Goal: Transaction & Acquisition: Book appointment/travel/reservation

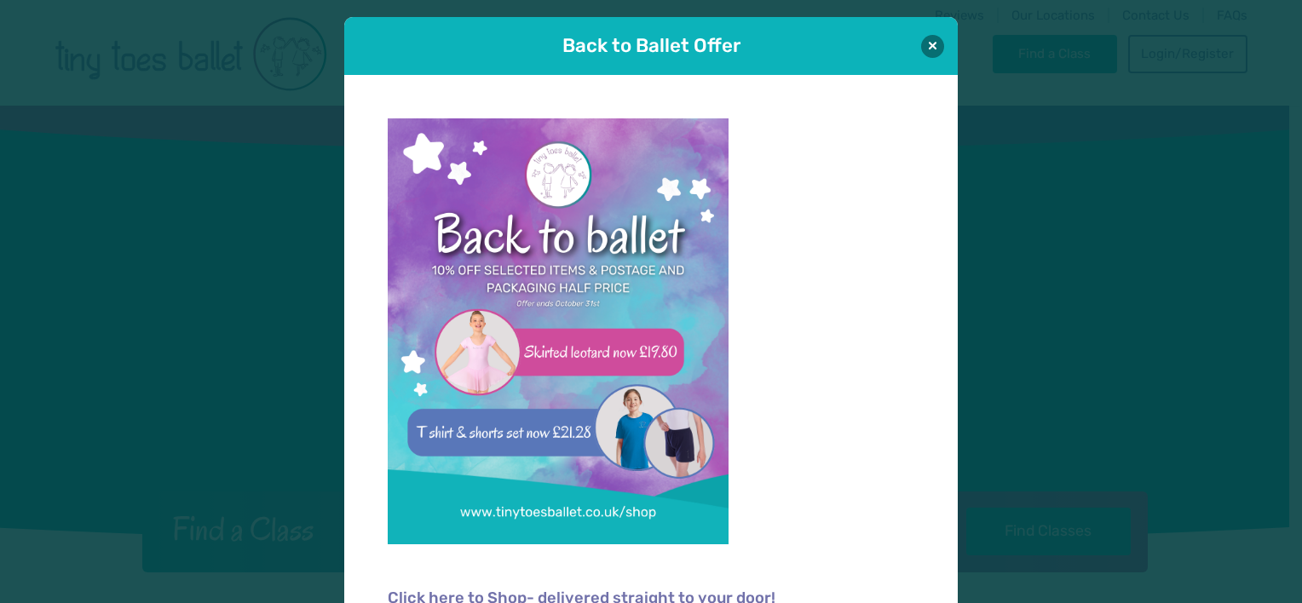
click at [930, 35] on button at bounding box center [932, 46] width 23 height 23
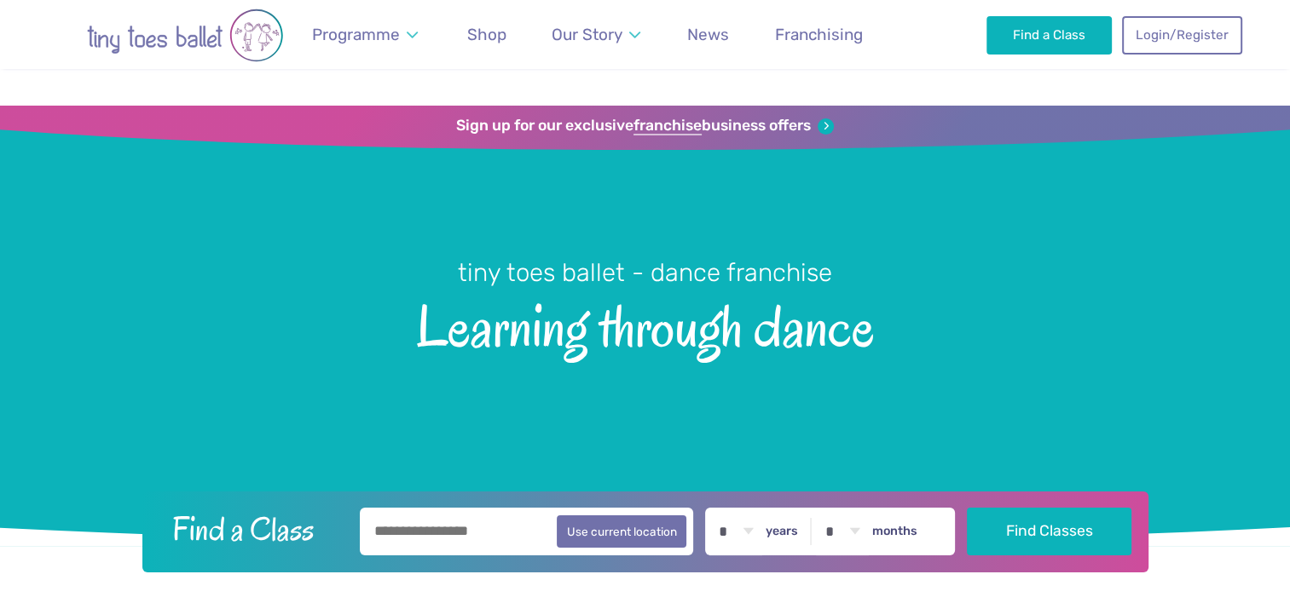
scroll to position [150, 0]
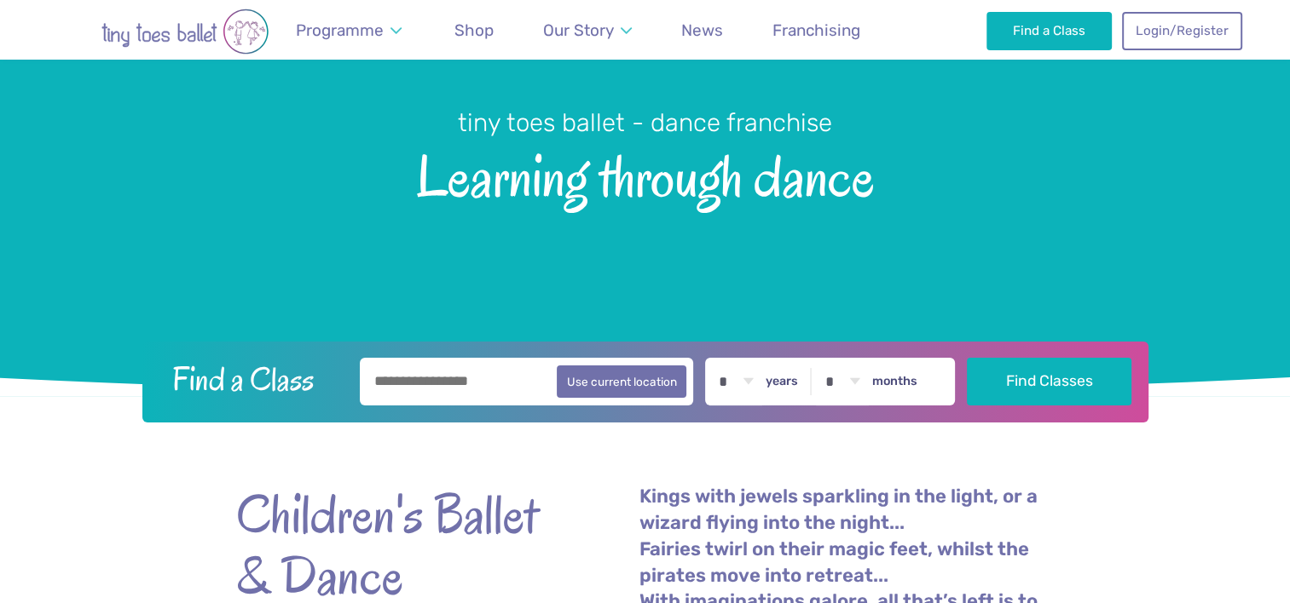
click at [511, 364] on input "text" at bounding box center [527, 382] width 334 height 48
type input "*******"
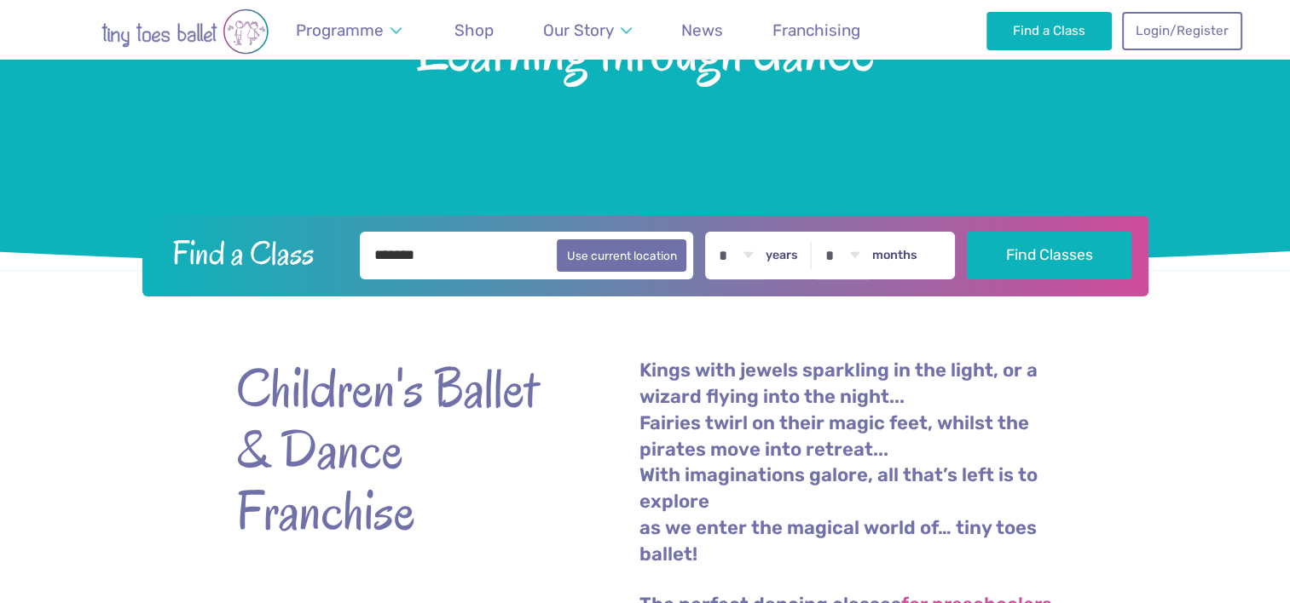
click at [798, 242] on div "* * * * * * * * * * ** ** ** years * * * * * * * * * * ** ** months" at bounding box center [830, 256] width 250 height 48
drag, startPoint x: 798, startPoint y: 242, endPoint x: 775, endPoint y: 256, distance: 26.8
click at [775, 256] on div "* * * * * * * * * * ** ** ** years * * * * * * * * * * ** ** months" at bounding box center [830, 256] width 250 height 48
click at [762, 256] on select "* * * * * * * * * * ** ** **" at bounding box center [735, 256] width 53 height 48
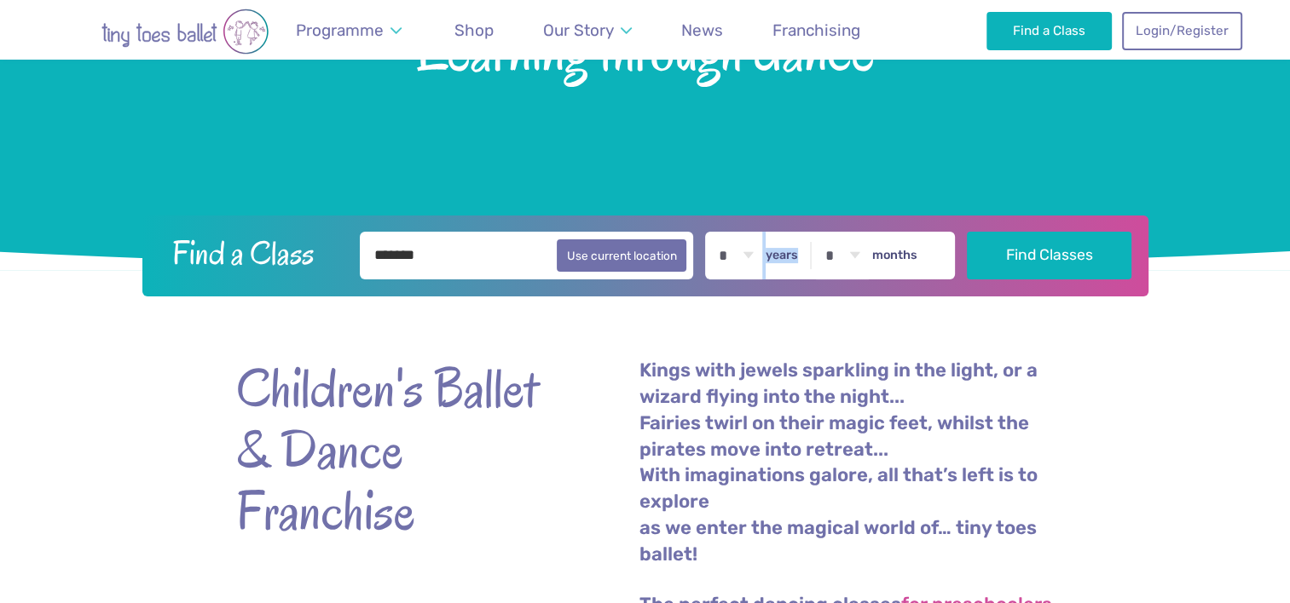
select select "*"
click at [720, 232] on select "* * * * * * * * * * ** ** **" at bounding box center [735, 256] width 53 height 48
click at [1067, 256] on button "Find Classes" at bounding box center [1049, 255] width 165 height 48
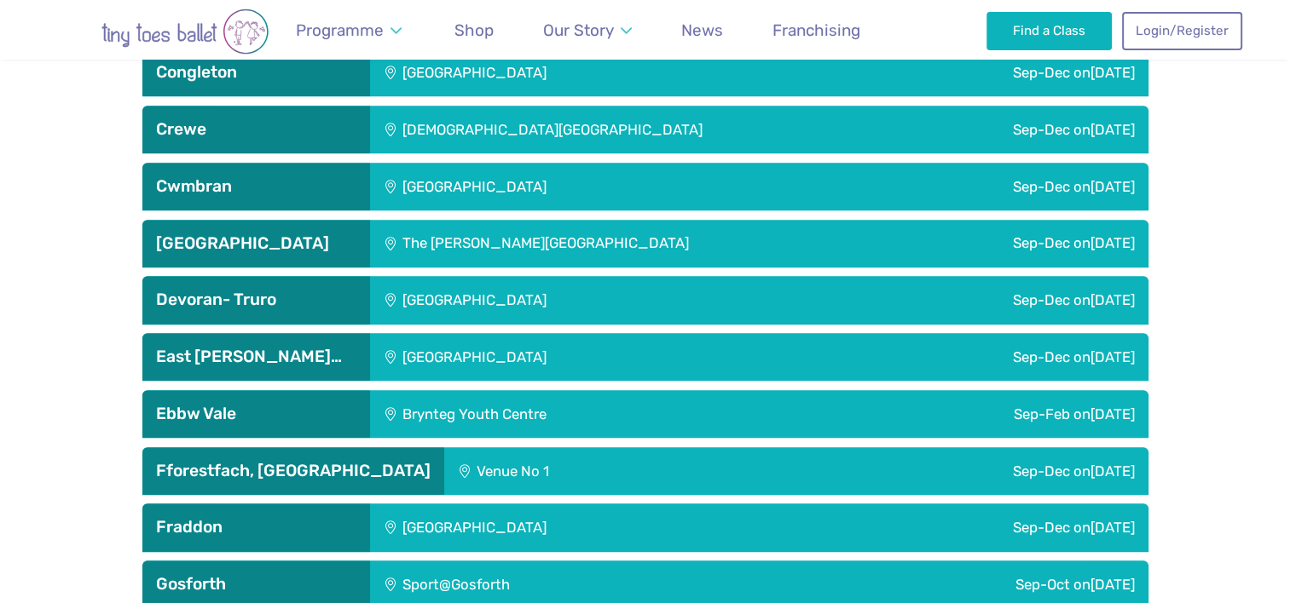
scroll to position [1830, 0]
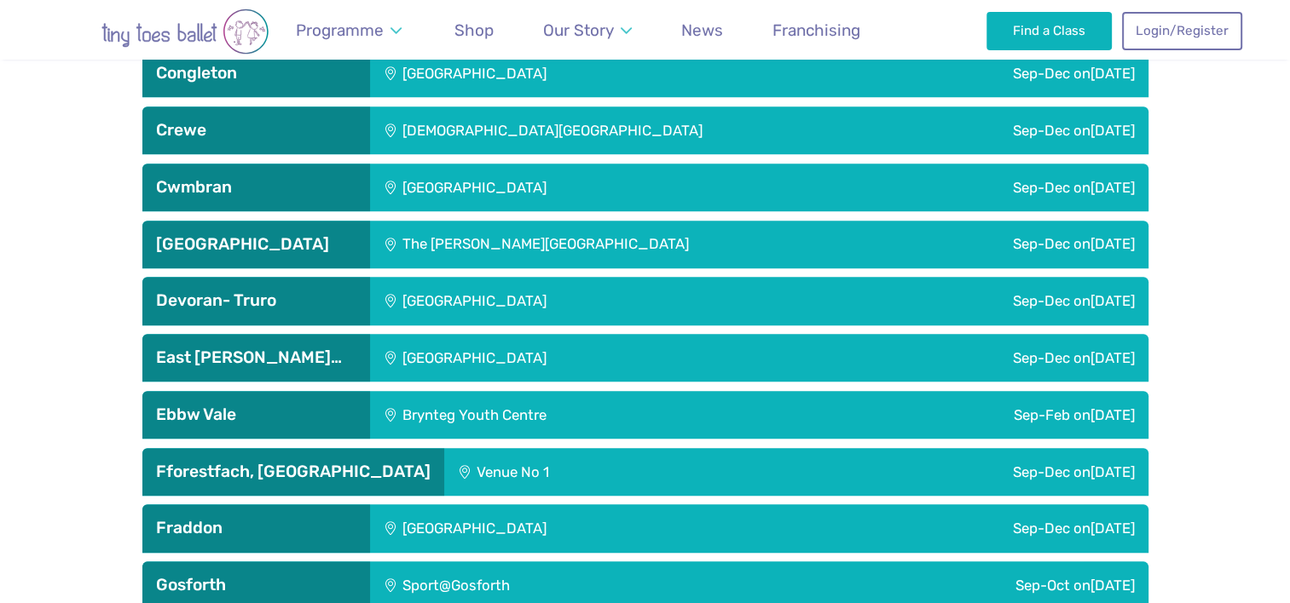
click at [913, 263] on div "Sep-Dec on Saturday" at bounding box center [1027, 245] width 240 height 48
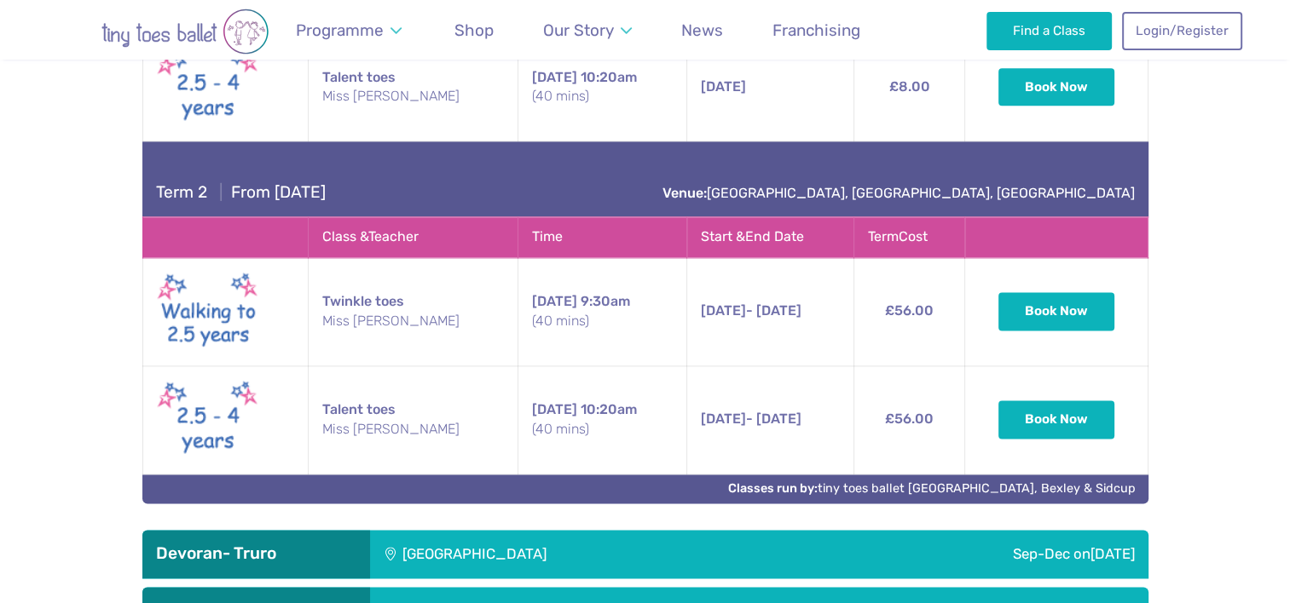
scroll to position [2291, 0]
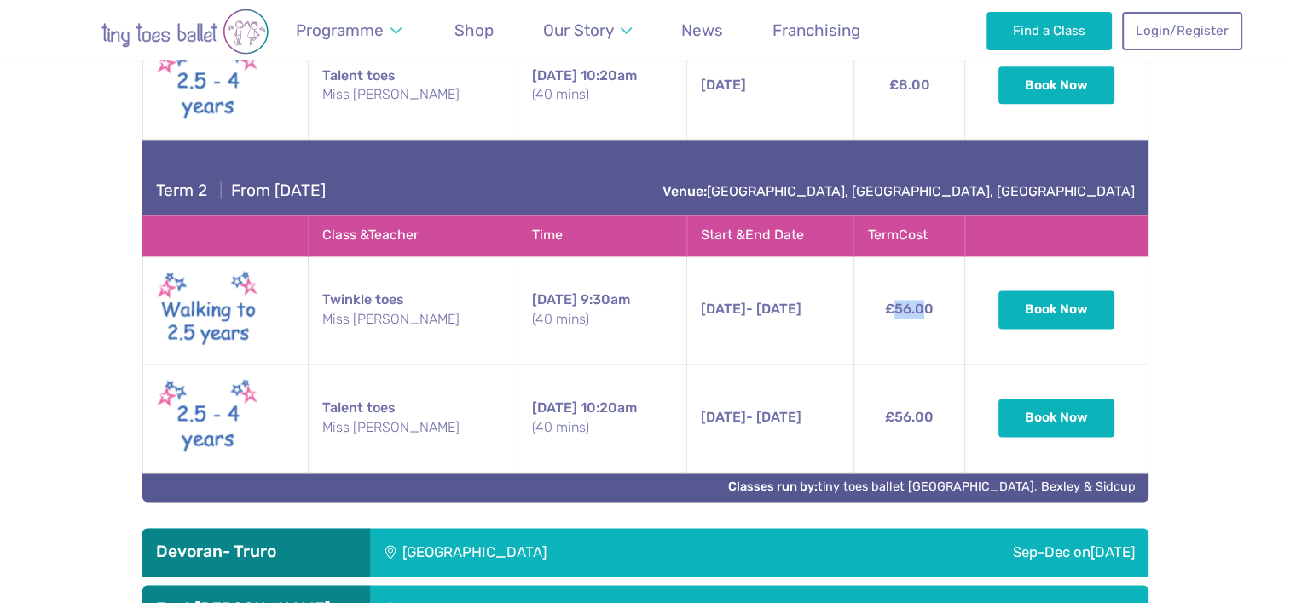
drag, startPoint x: 892, startPoint y: 322, endPoint x: 926, endPoint y: 282, distance: 52.6
click at [926, 282] on td "£56.00" at bounding box center [909, 310] width 112 height 108
click at [921, 301] on td "£56.00" at bounding box center [909, 310] width 112 height 108
drag, startPoint x: 917, startPoint y: 320, endPoint x: 949, endPoint y: 334, distance: 34.4
click at [949, 334] on td "£56.00" at bounding box center [909, 310] width 112 height 108
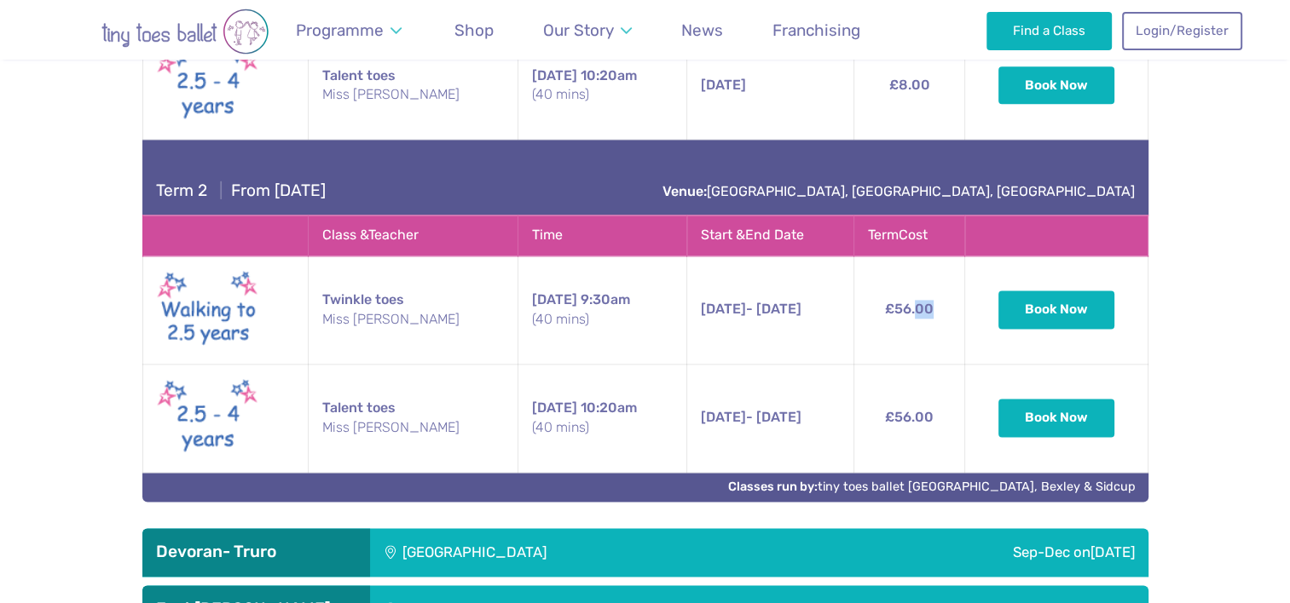
click at [949, 334] on td "£56.00" at bounding box center [909, 310] width 112 height 108
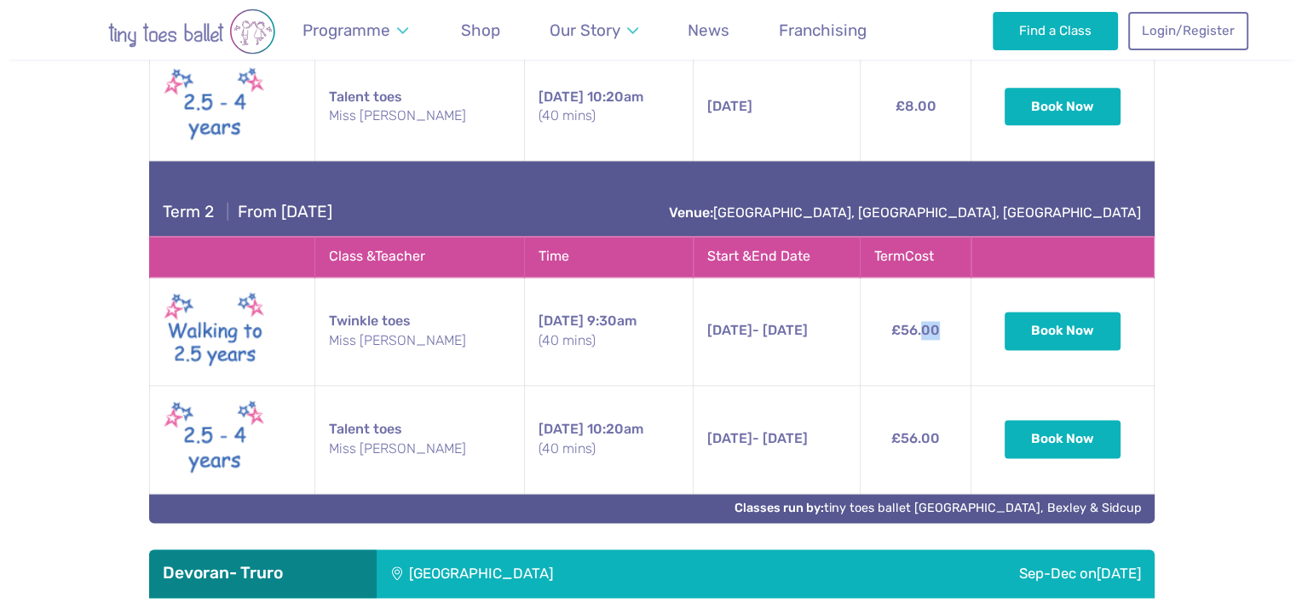
scroll to position [2271, 0]
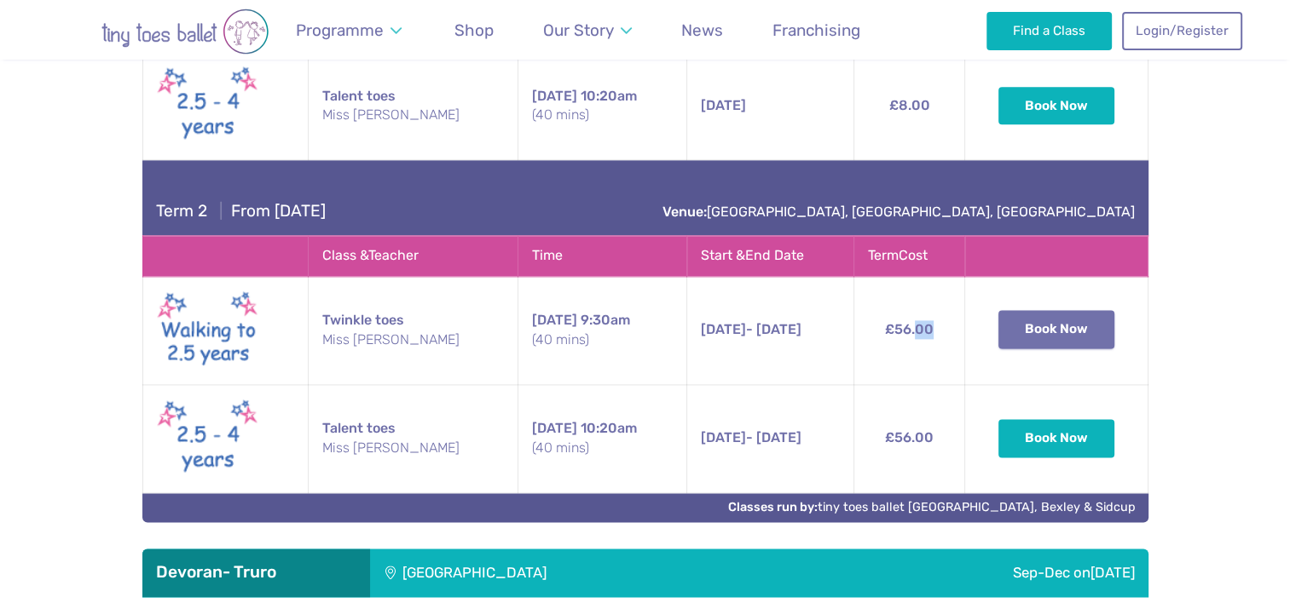
click at [1034, 331] on button "Book Now" at bounding box center [1056, 329] width 116 height 38
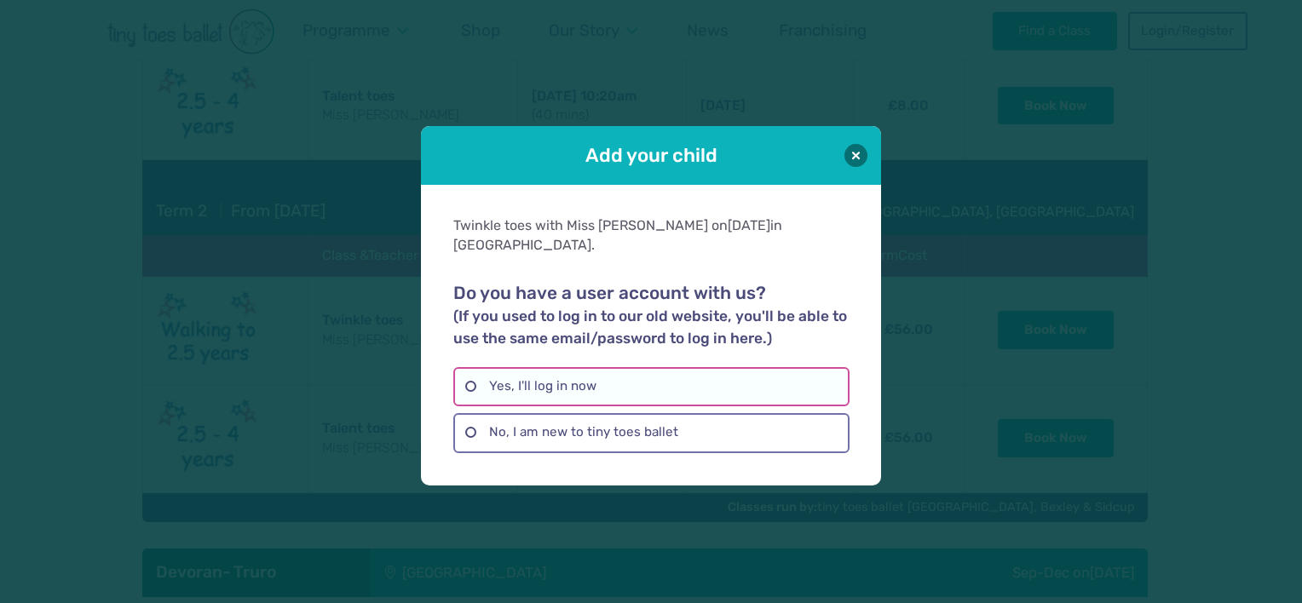
click at [725, 370] on label "Yes, I'll log in now" at bounding box center [650, 386] width 395 height 39
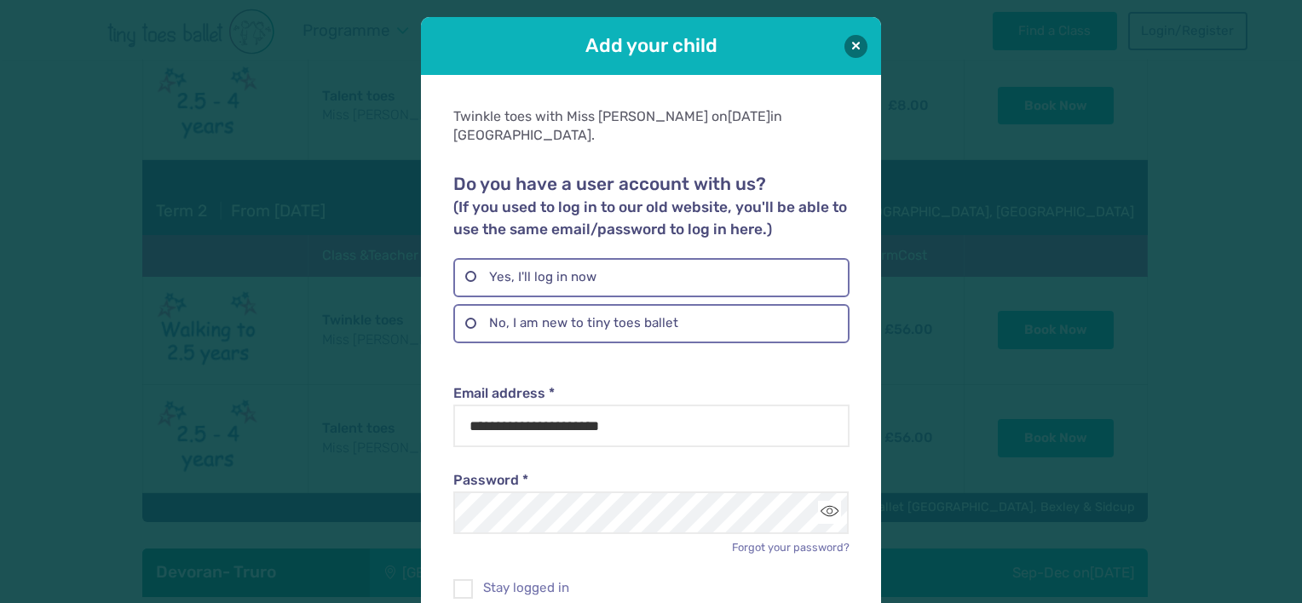
scroll to position [155, 0]
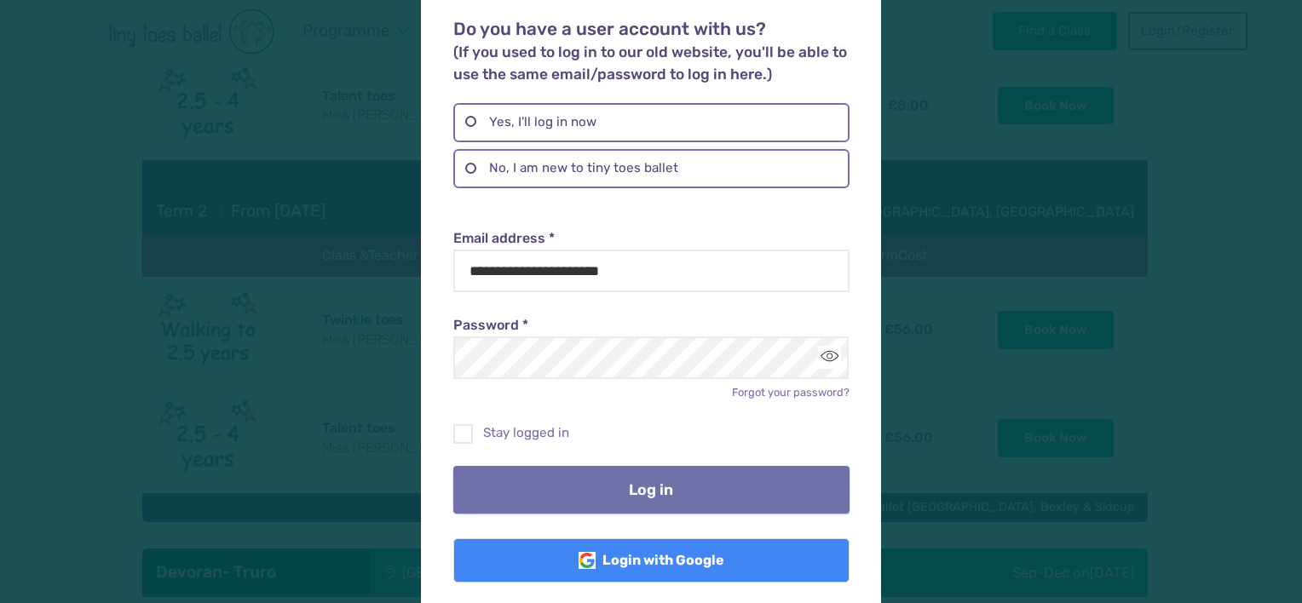
click at [664, 466] on button "Log in" at bounding box center [650, 490] width 395 height 48
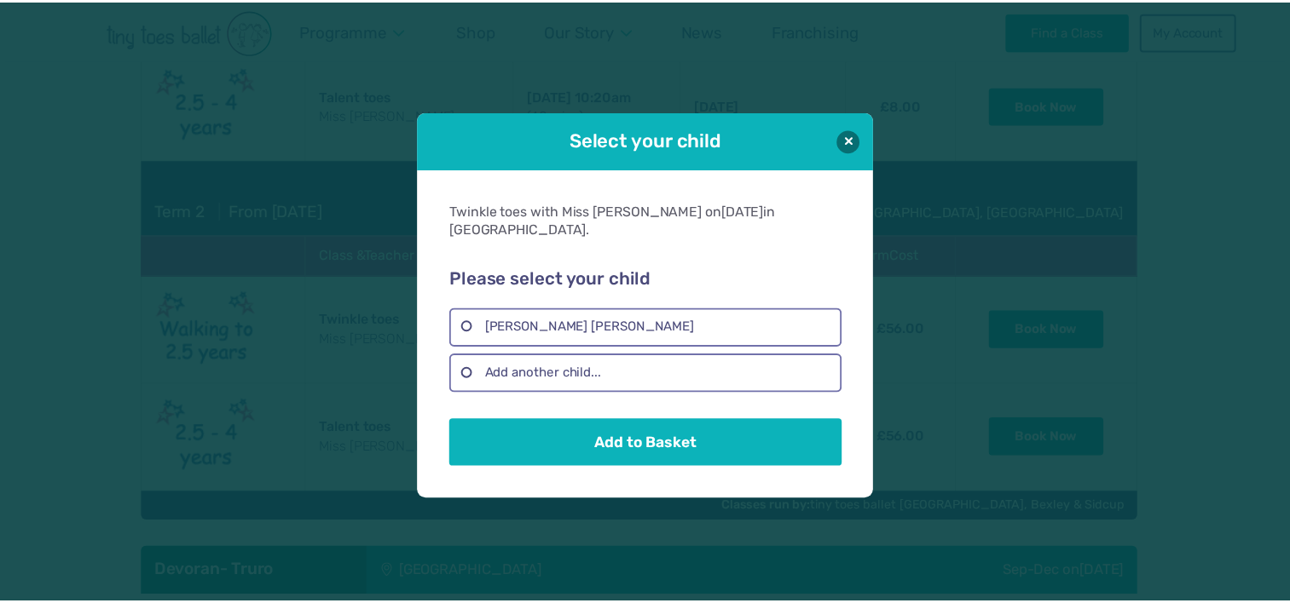
scroll to position [0, 0]
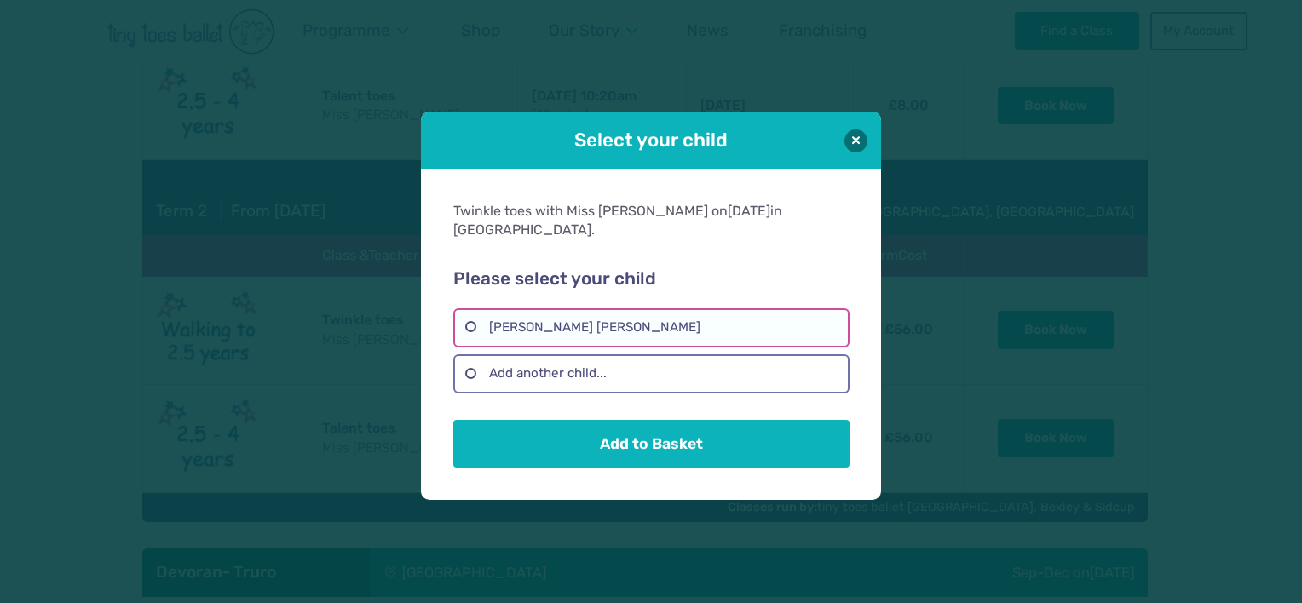
click at [598, 319] on label "Elahi Johal" at bounding box center [650, 328] width 395 height 39
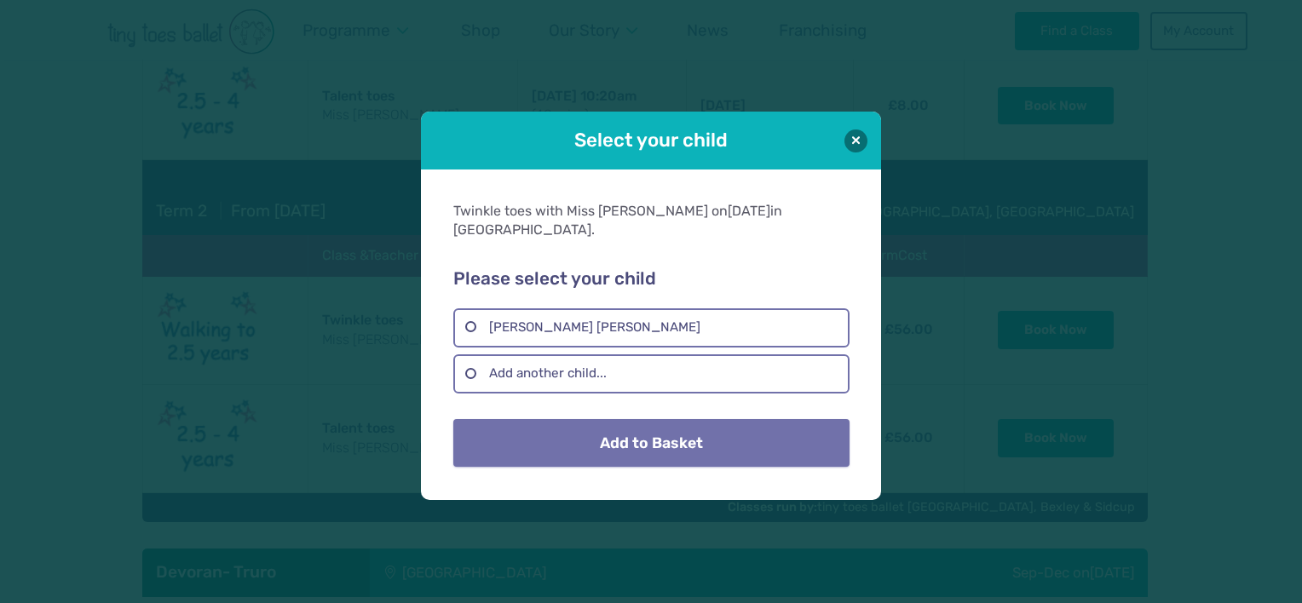
click at [638, 438] on button "Add to Basket" at bounding box center [650, 443] width 395 height 48
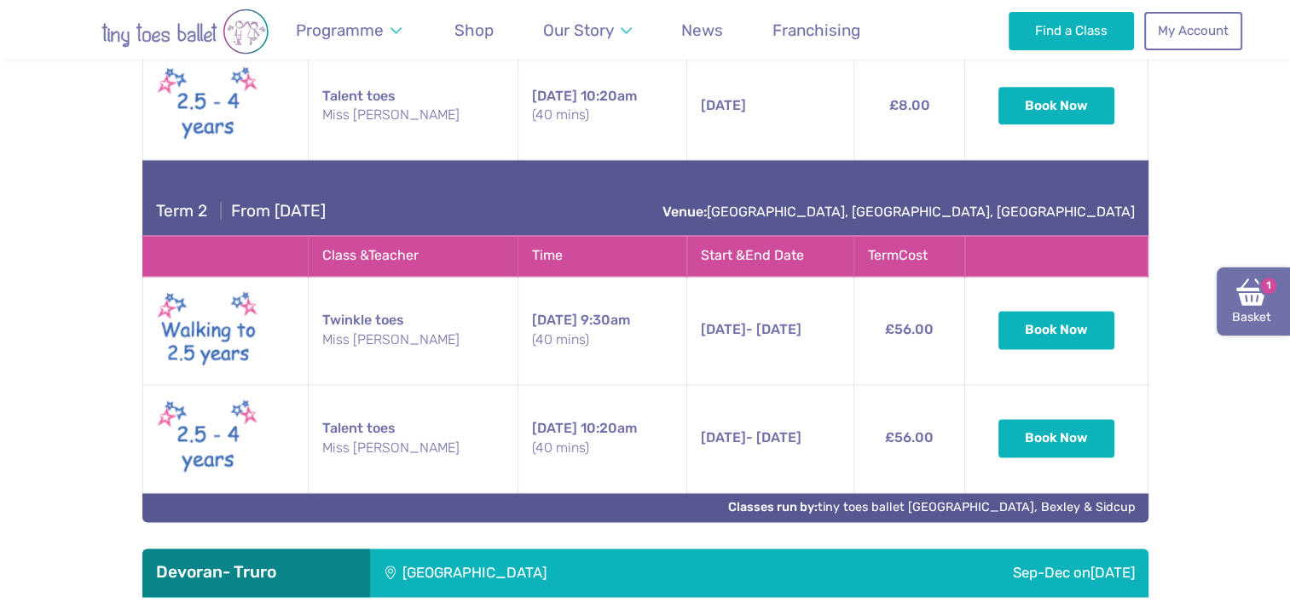
click at [1268, 293] on span "1" at bounding box center [1268, 285] width 20 height 20
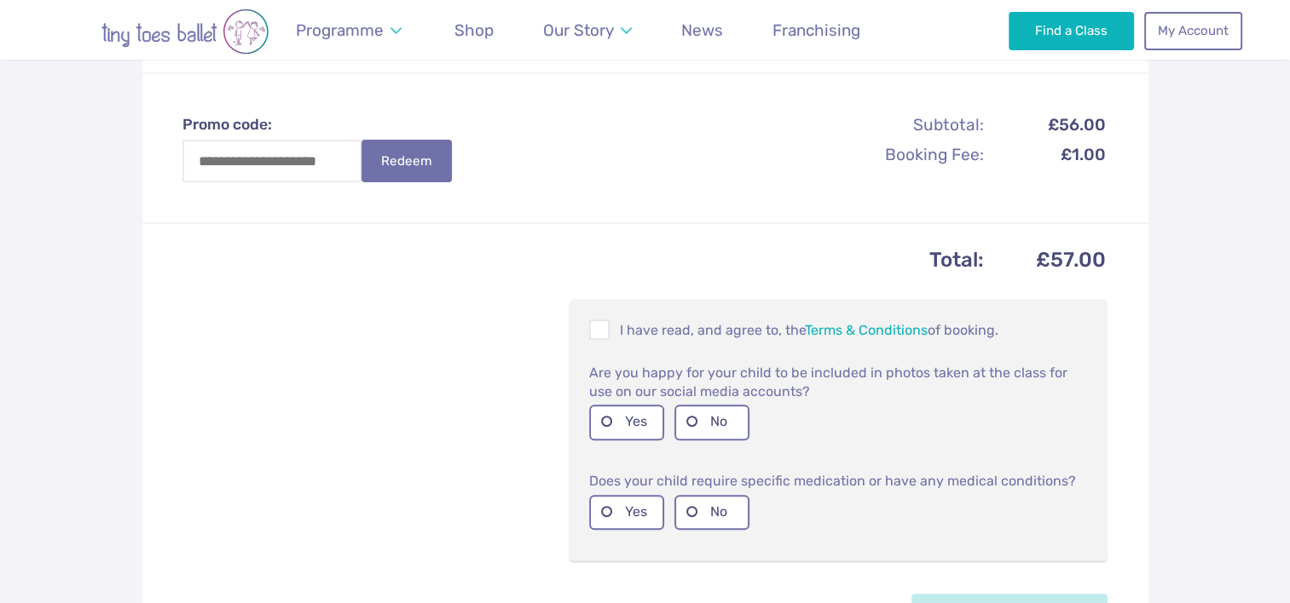
scroll to position [556, 0]
click at [617, 319] on p "I have read, and agree to, the Terms & Conditions of booking." at bounding box center [838, 329] width 498 height 20
click at [625, 424] on label "Yes" at bounding box center [626, 421] width 75 height 35
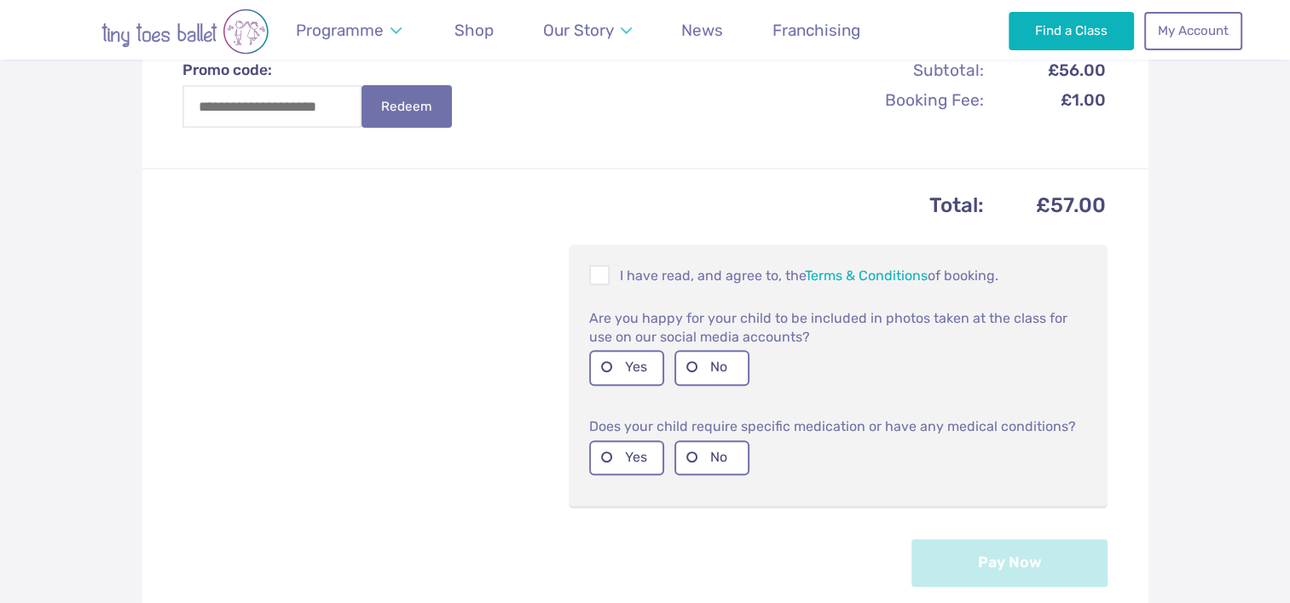
scroll to position [610, 0]
click at [689, 469] on label "No" at bounding box center [711, 457] width 75 height 35
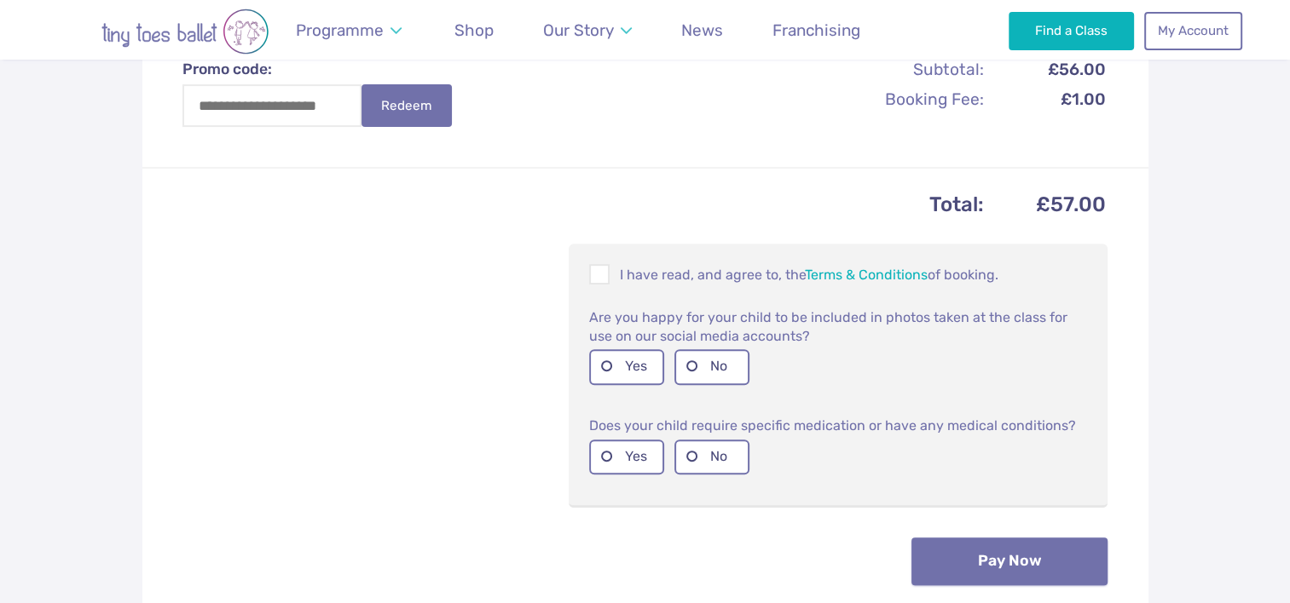
click at [949, 551] on button "Pay Now" at bounding box center [1009, 562] width 196 height 48
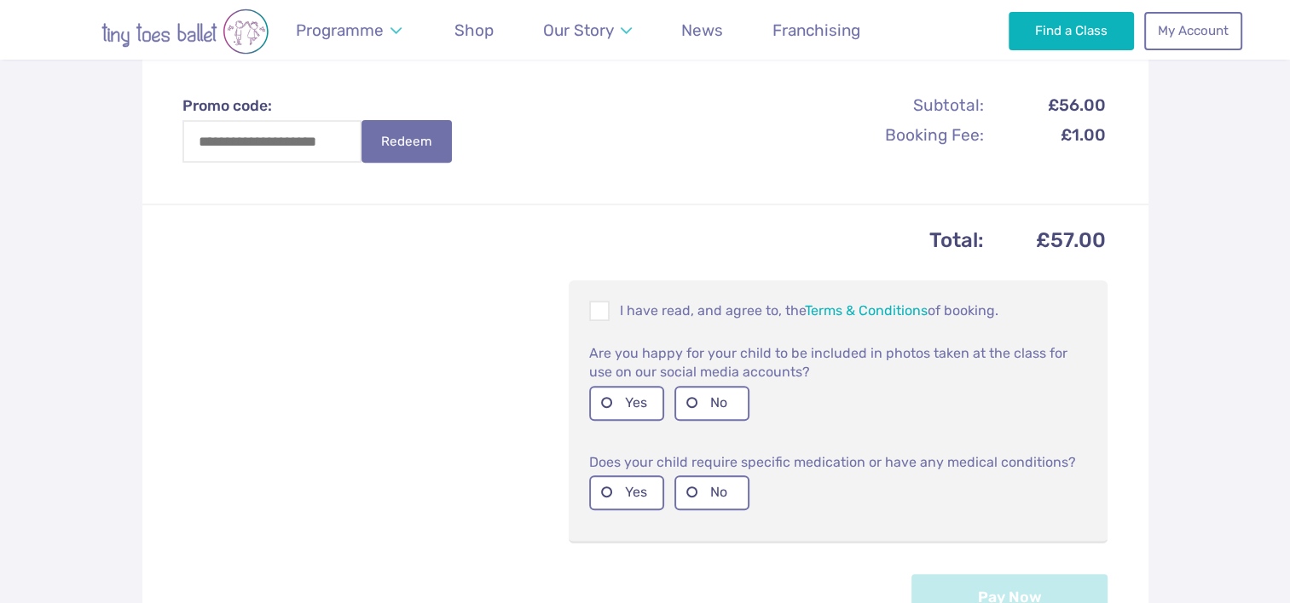
scroll to position [670, 0]
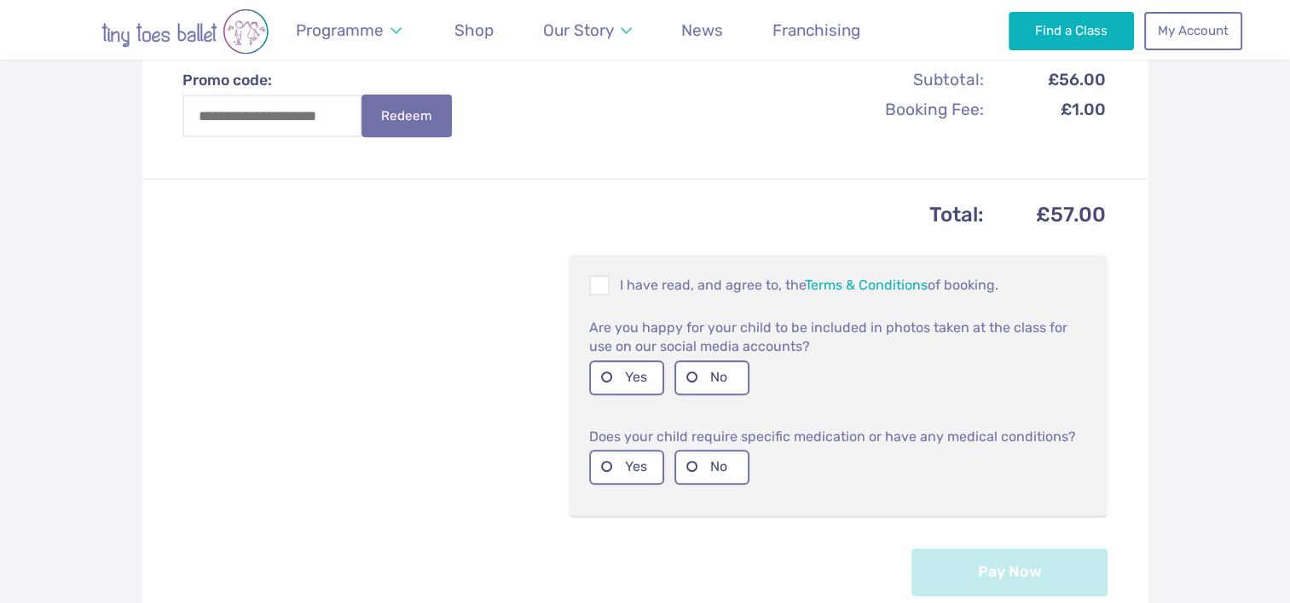
click at [610, 296] on div "I have read, and agree to, the Terms & Conditions of booking." at bounding box center [837, 286] width 511 height 36
click at [596, 280] on span at bounding box center [600, 288] width 19 height 16
click at [603, 378] on label "Yes" at bounding box center [626, 378] width 75 height 35
click at [614, 463] on label "Yes" at bounding box center [626, 467] width 75 height 35
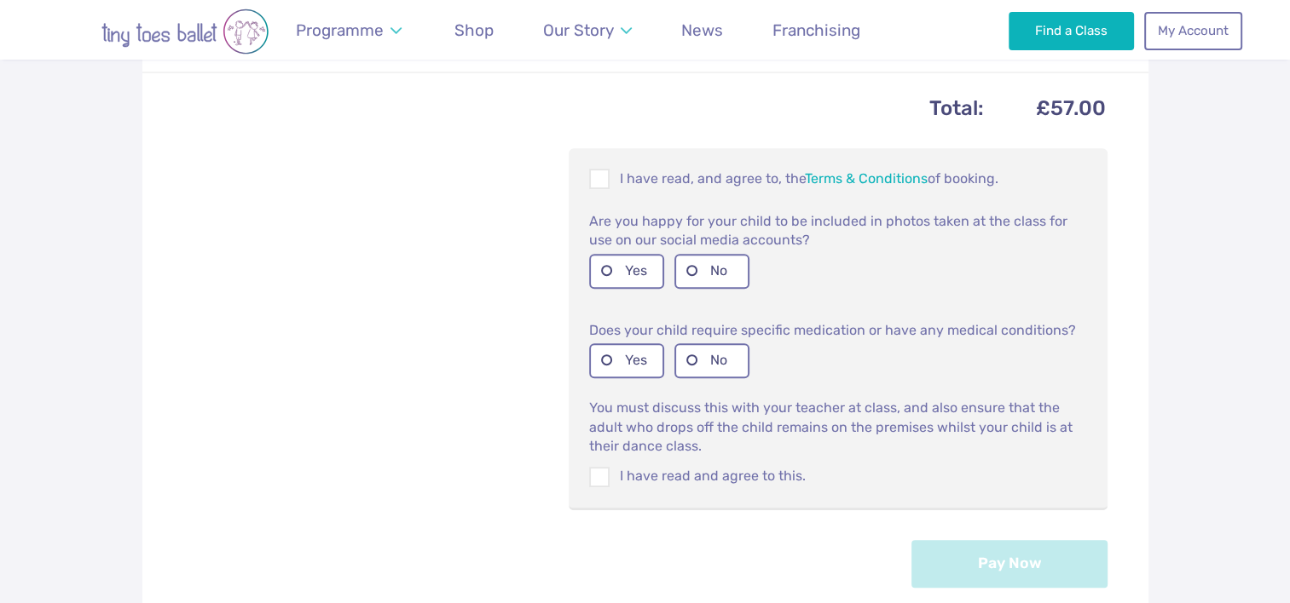
scroll to position [777, 0]
click at [698, 364] on label "No" at bounding box center [711, 360] width 75 height 35
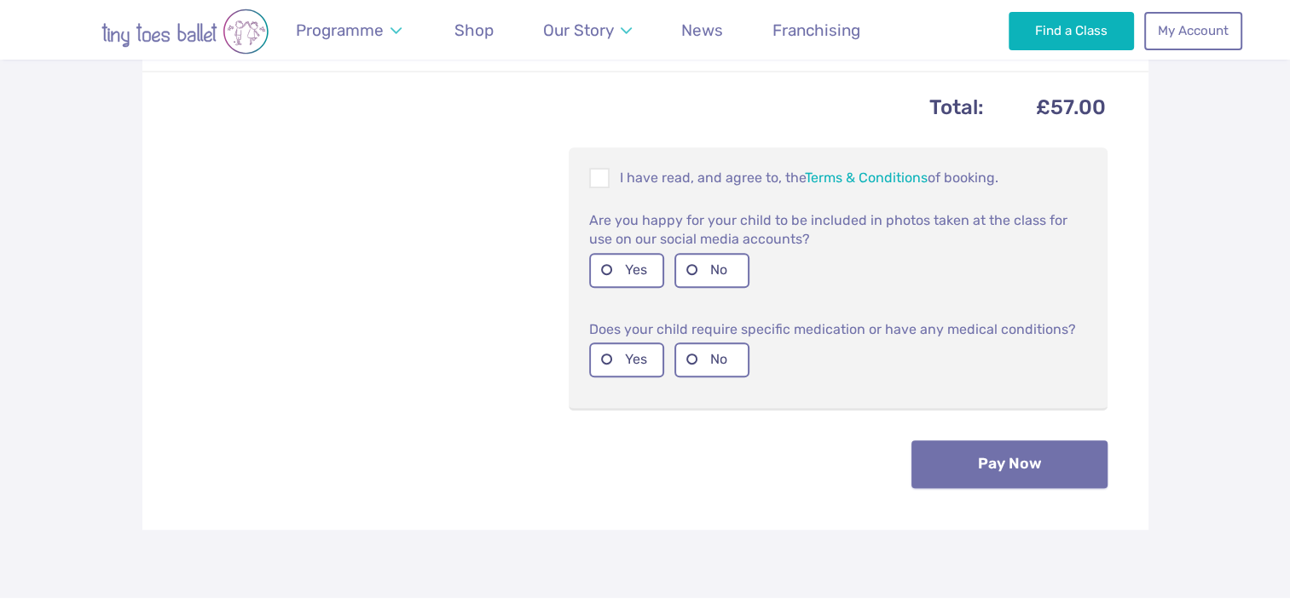
click at [945, 476] on button "Pay Now" at bounding box center [1009, 465] width 196 height 48
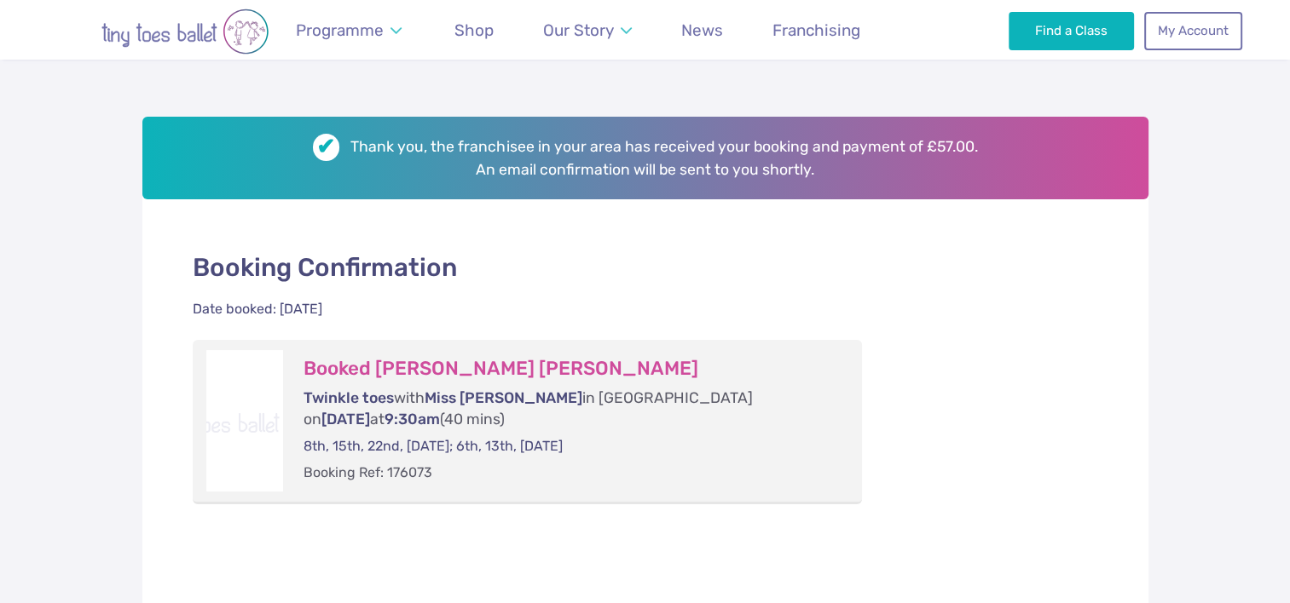
scroll to position [215, 0]
